Goal: Find specific page/section: Find specific page/section

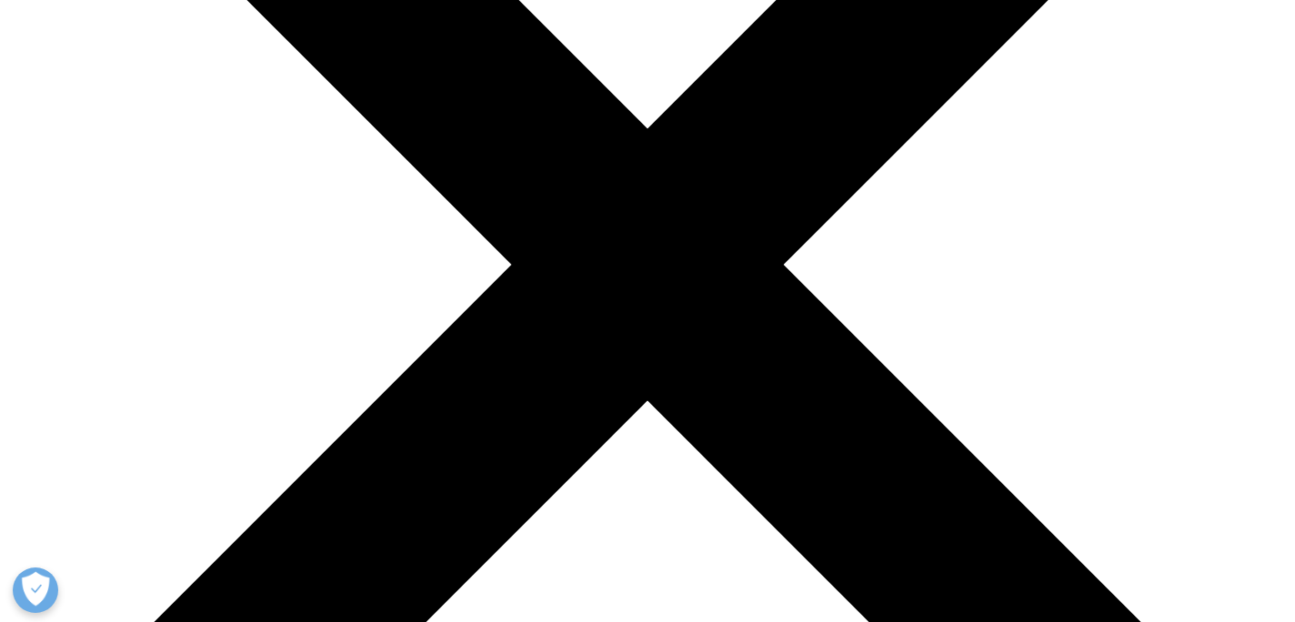
scroll to position [564, 0]
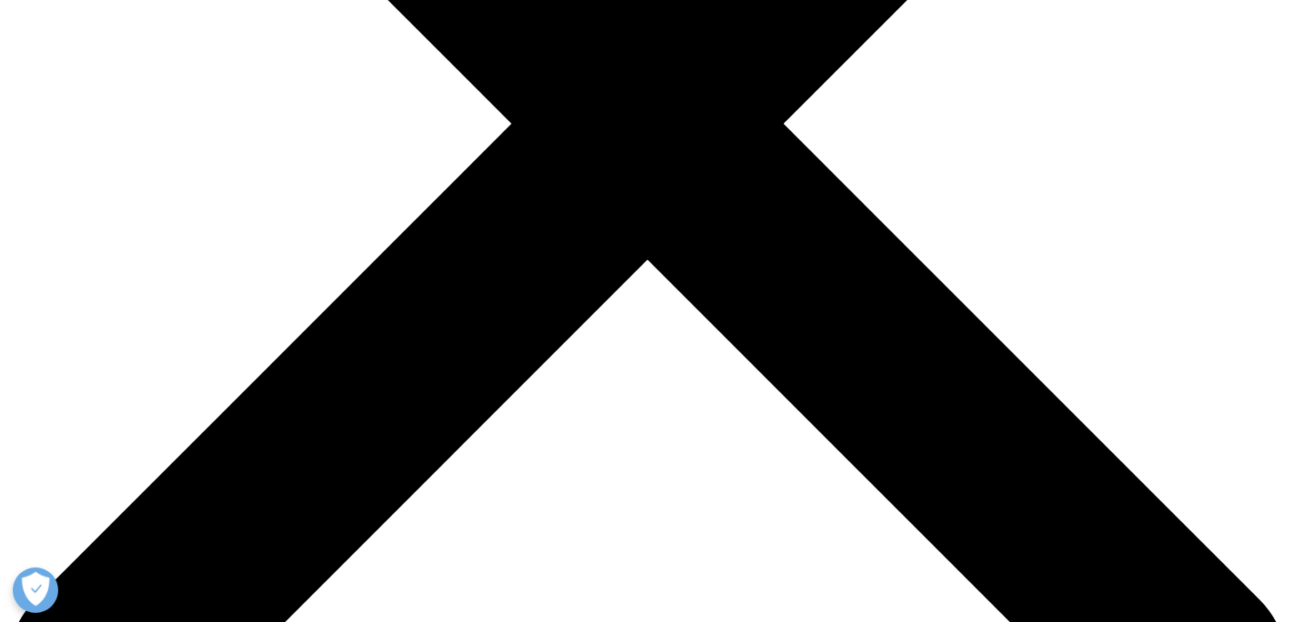
scroll to position [547, 0]
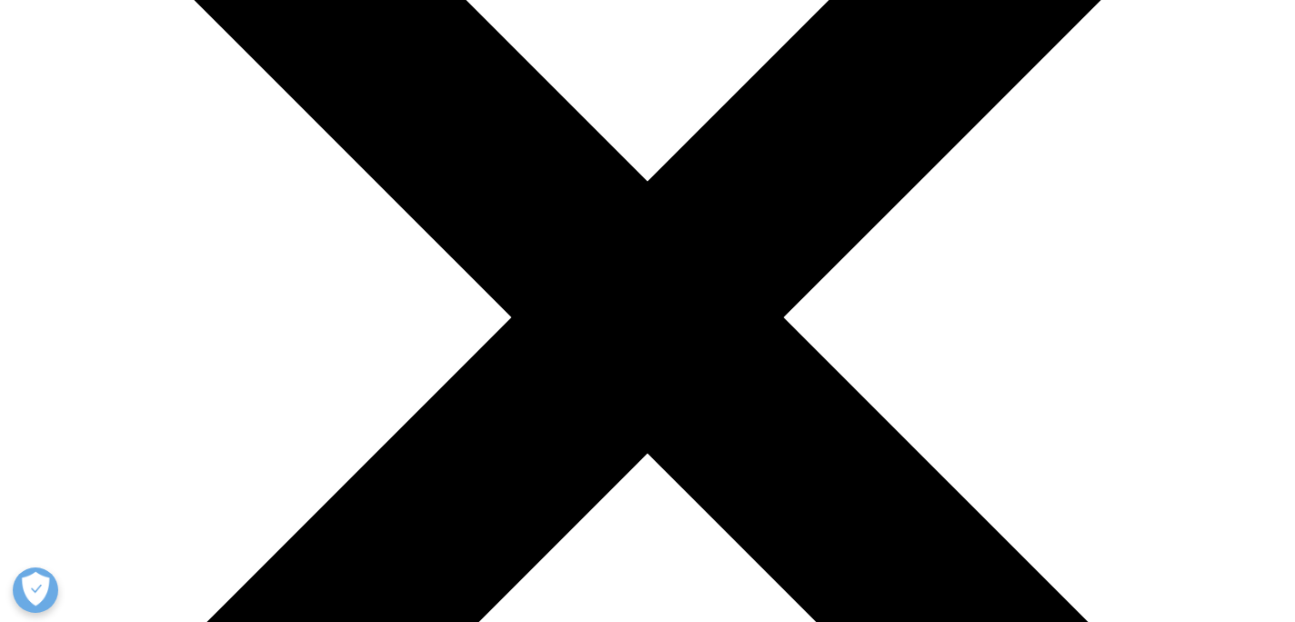
scroll to position [327, 0]
